Goal: Complete application form: Complete application form

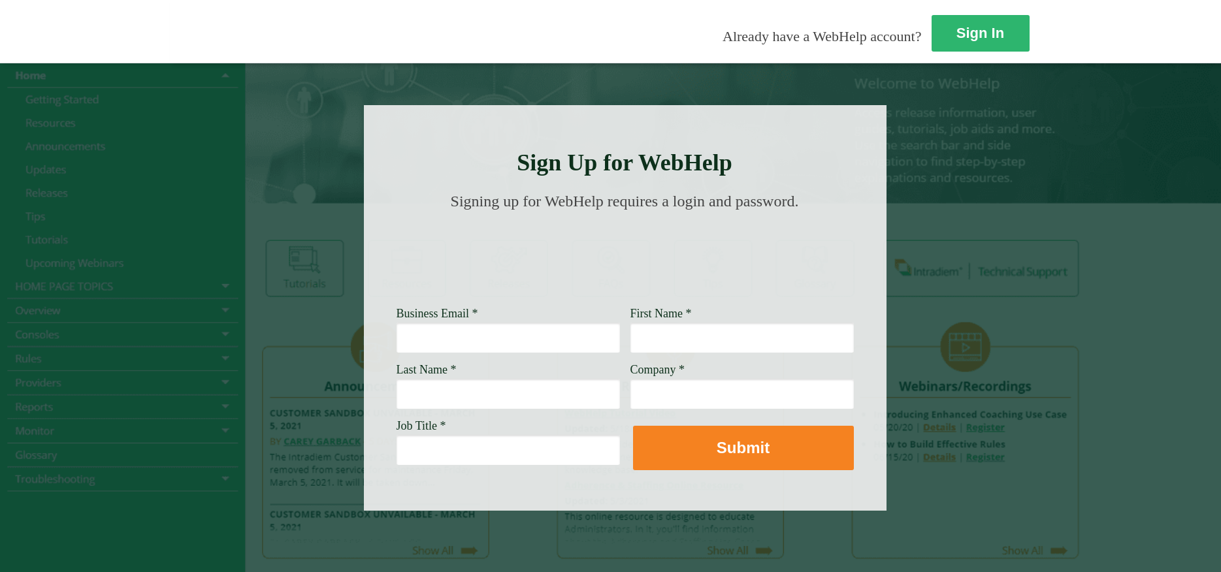
click at [397, 338] on input "Business Email *" at bounding box center [508, 338] width 223 height 30
type input "[EMAIL_ADDRESS][PERSON_NAME][DOMAIN_NAME]"
type input "m"
type input "Mark"
type input "[PERSON_NAME]"
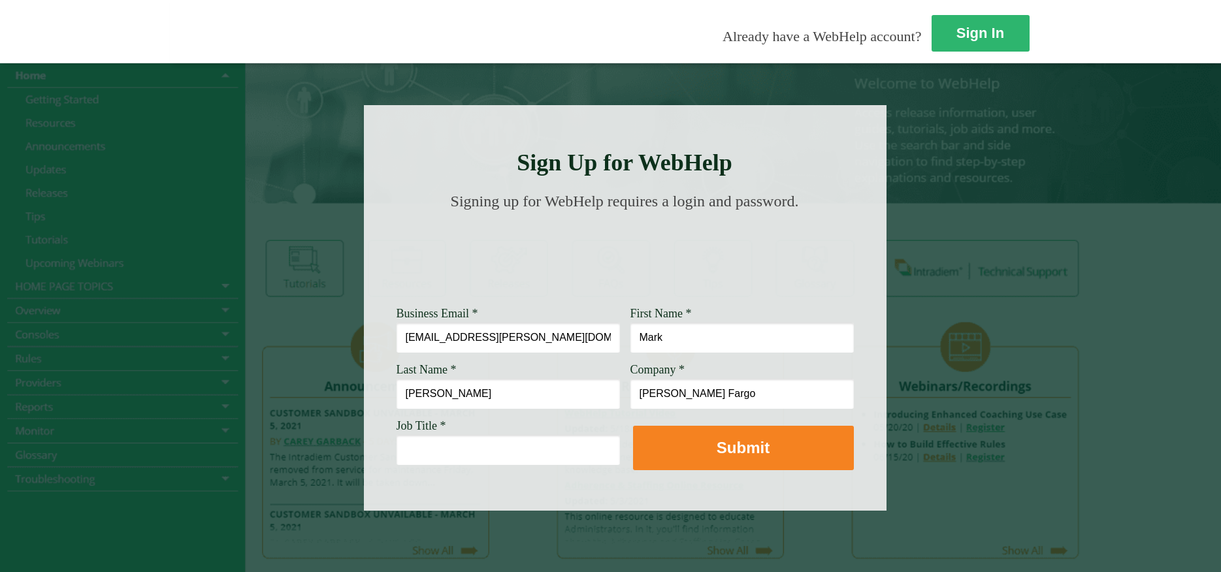
type input "[PERSON_NAME] Fargo"
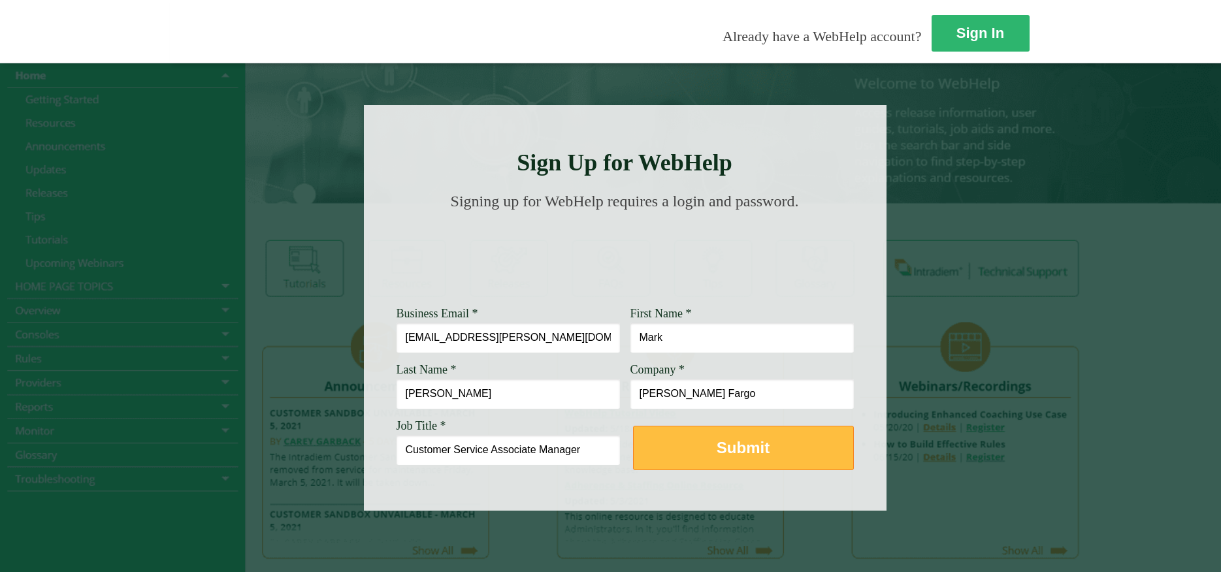
type input "Customer Service Associate Manager"
click at [633, 458] on button "Submit" at bounding box center [743, 448] width 221 height 44
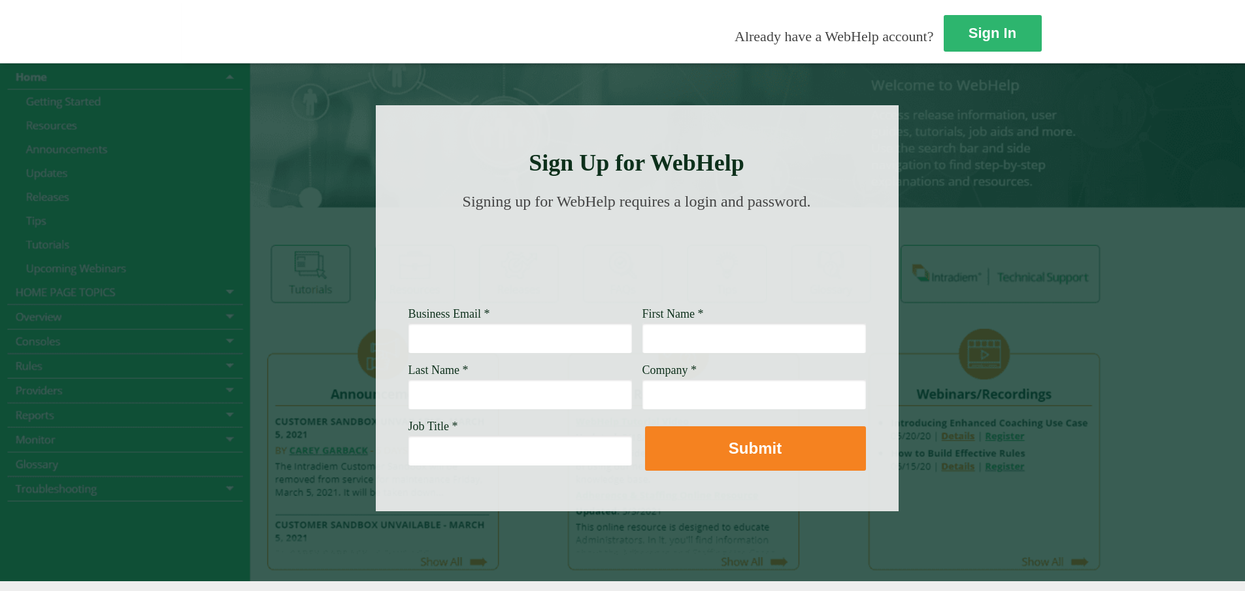
click at [408, 350] on input "Business Email *" at bounding box center [519, 338] width 223 height 30
type input "[EMAIL_ADDRESS][PERSON_NAME][DOMAIN_NAME]"
type input "Mark"
type input "[PERSON_NAME]"
type input "w"
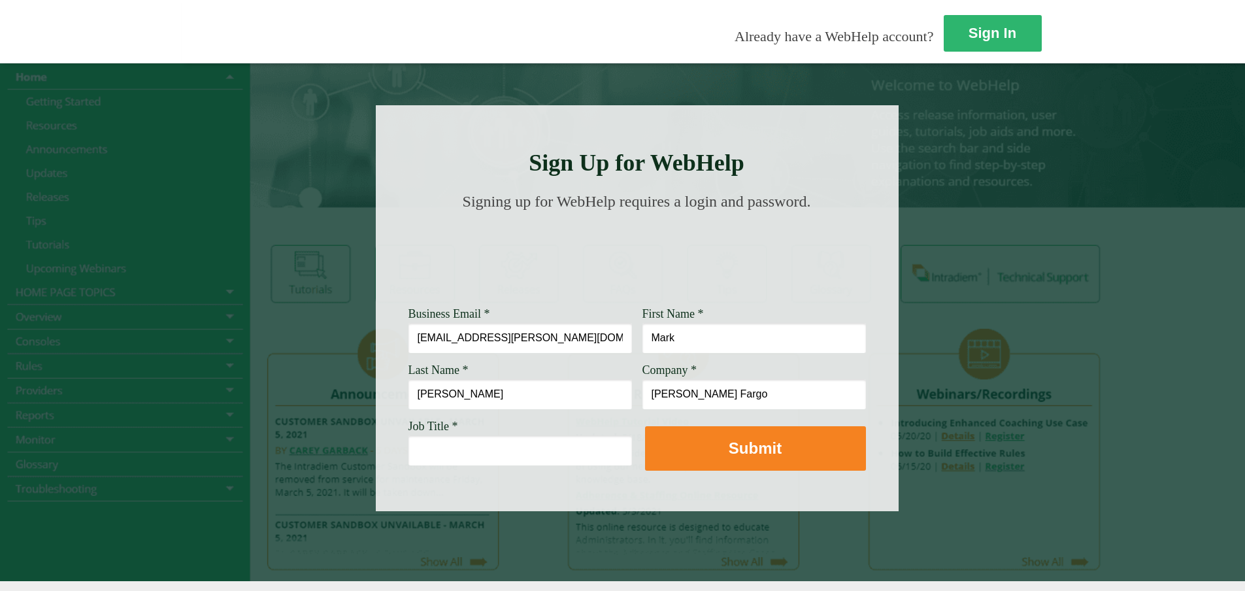
type input "[PERSON_NAME] Fargo"
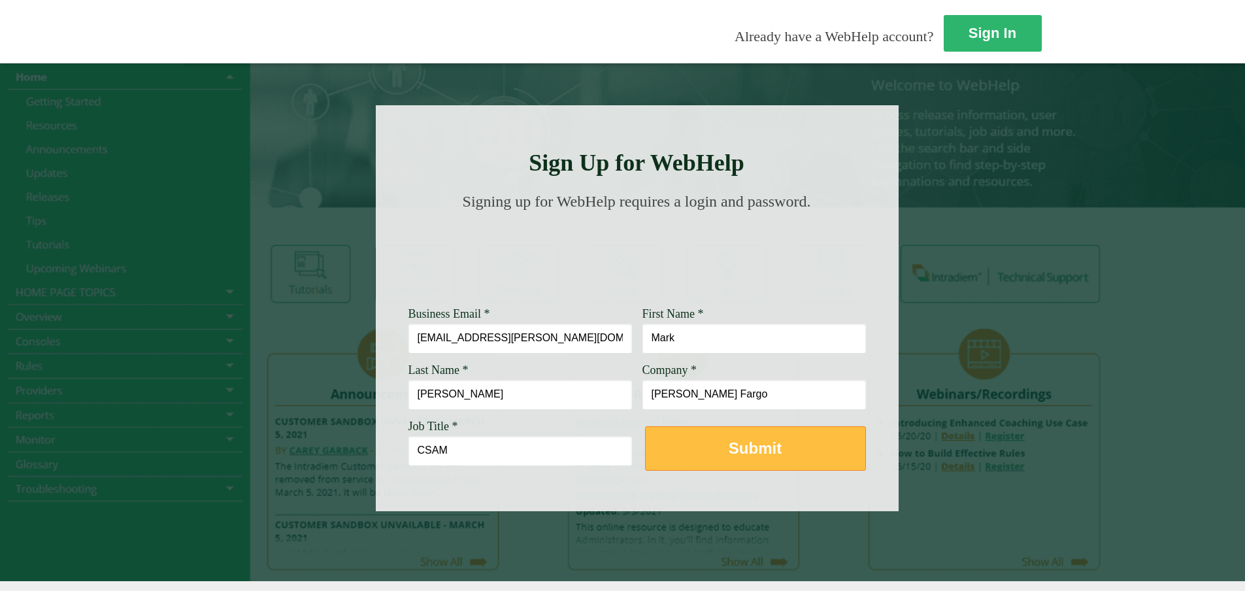
type input "CSAM"
click at [728, 455] on strong "Submit" at bounding box center [754, 448] width 53 height 18
